Goal: Transaction & Acquisition: Purchase product/service

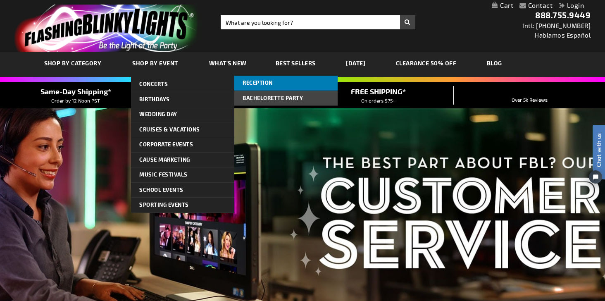
click at [255, 83] on span "Reception" at bounding box center [258, 82] width 30 height 7
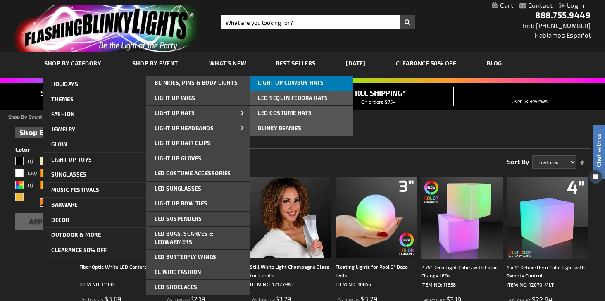
click at [270, 79] on span "Light Up Cowboy Hats" at bounding box center [291, 82] width 66 height 7
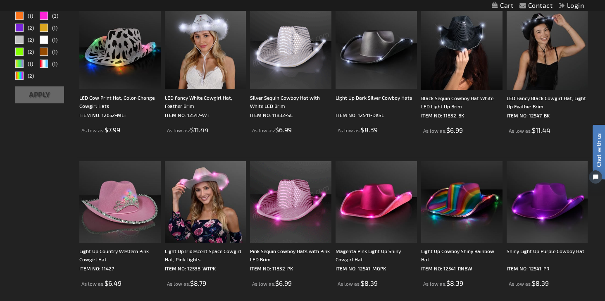
scroll to position [155, 0]
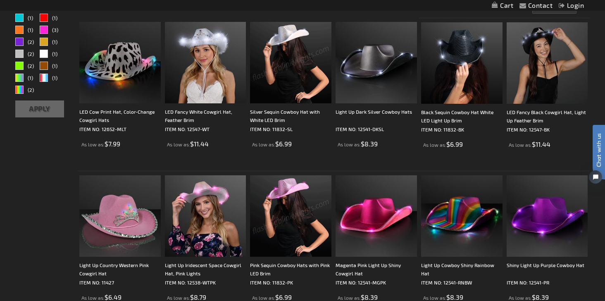
click at [306, 58] on img at bounding box center [290, 62] width 81 height 81
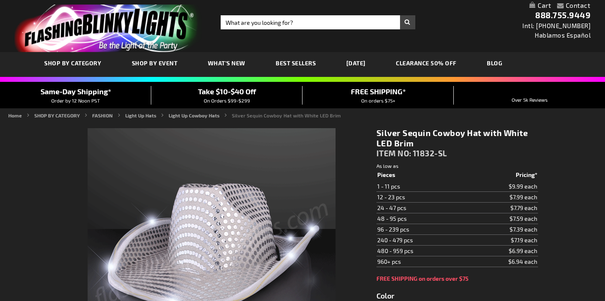
type input "5644"
